Goal: Task Accomplishment & Management: Use online tool/utility

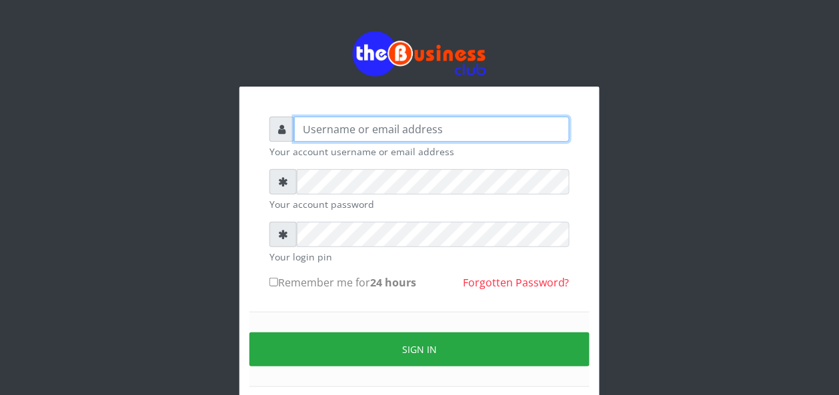
type input "BUZORSONIA"
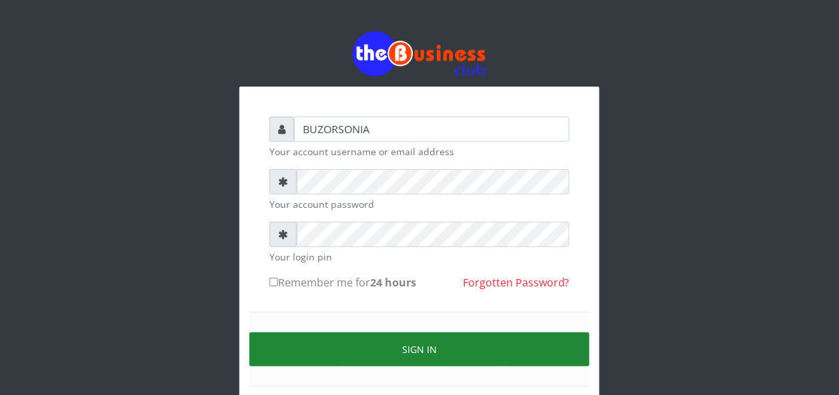
click at [387, 341] on button "Sign in" at bounding box center [419, 350] width 340 height 34
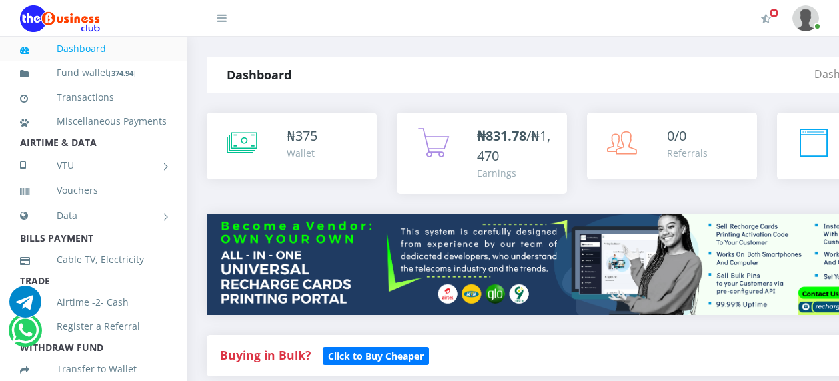
scroll to position [713, 0]
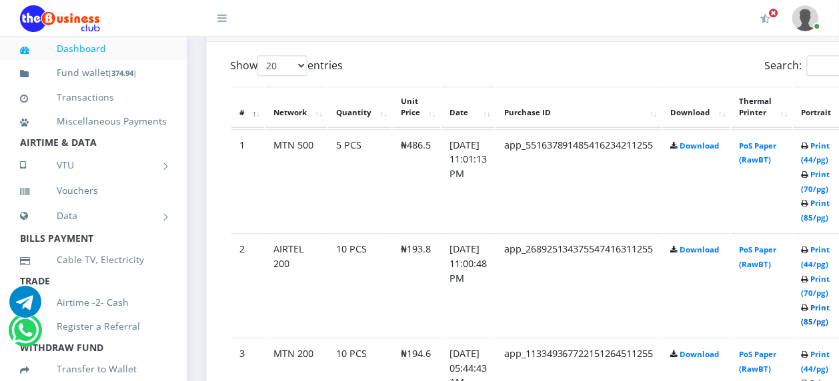
click at [830, 310] on link "Print (85/pg)" at bounding box center [815, 315] width 29 height 25
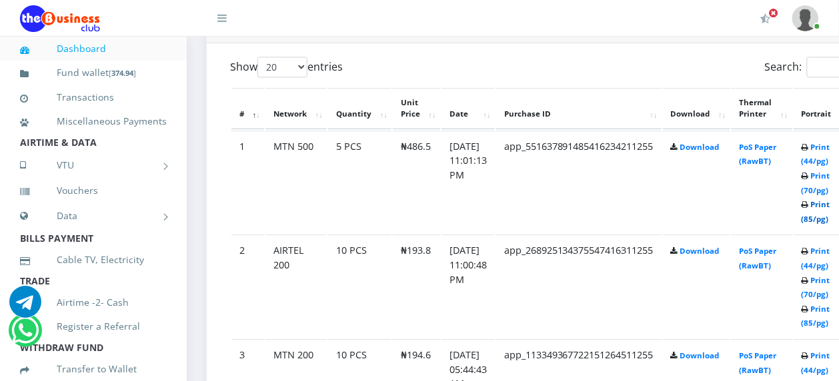
scroll to position [712, 0]
click at [830, 203] on link "Print (85/pg)" at bounding box center [815, 211] width 29 height 25
